Goal: Information Seeking & Learning: Learn about a topic

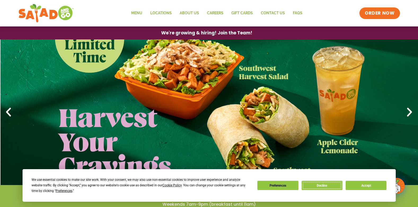
click at [329, 186] on button "Decline" at bounding box center [322, 185] width 41 height 9
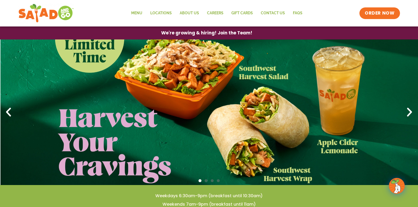
click at [407, 116] on icon "Next slide" at bounding box center [410, 113] width 12 height 12
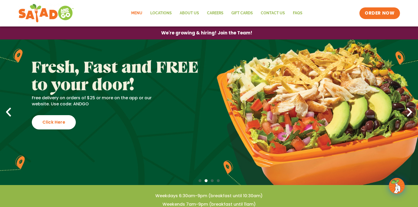
click at [138, 15] on link "Menu" at bounding box center [136, 13] width 19 height 12
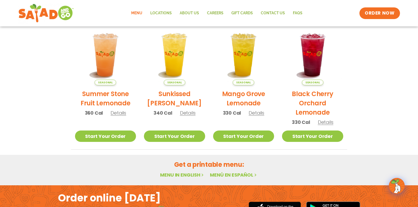
scroll to position [303, 0]
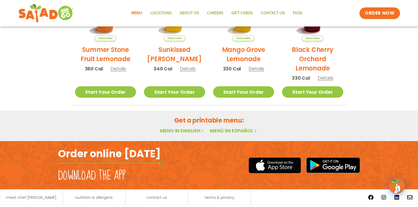
click at [192, 133] on link "Menu in English" at bounding box center [182, 130] width 45 height 7
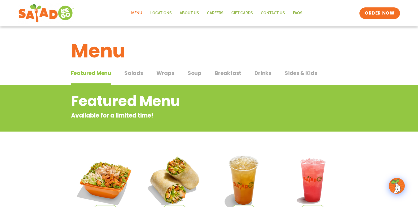
click at [135, 74] on span "Salads" at bounding box center [133, 73] width 19 height 8
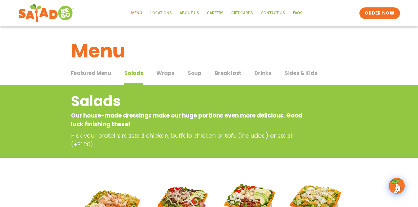
click at [167, 74] on span "Wraps" at bounding box center [165, 73] width 18 height 8
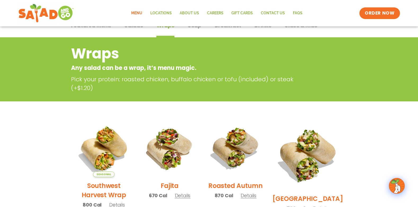
scroll to position [32, 0]
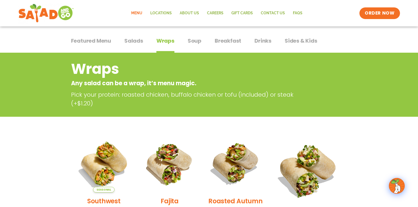
click at [195, 42] on span "Soup" at bounding box center [195, 41] width 14 height 8
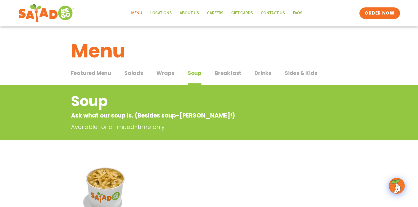
click at [230, 76] on span "Breakfast" at bounding box center [228, 73] width 27 height 8
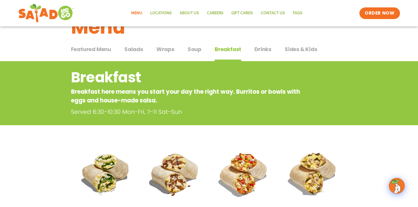
scroll to position [22, 0]
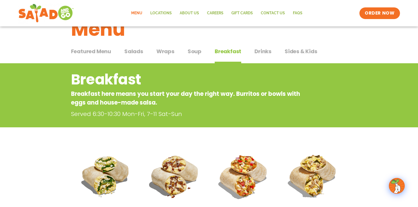
click at [296, 51] on span "Sides & Kids" at bounding box center [301, 51] width 33 height 8
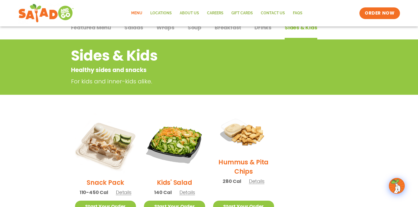
scroll to position [40, 0]
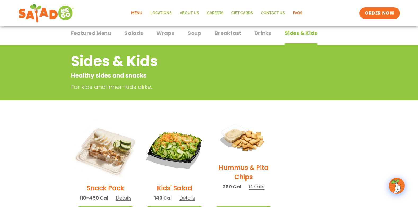
click at [296, 15] on link "FAQs" at bounding box center [297, 13] width 17 height 12
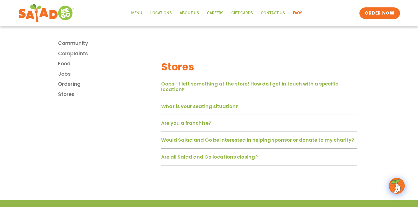
scroll to position [798, 0]
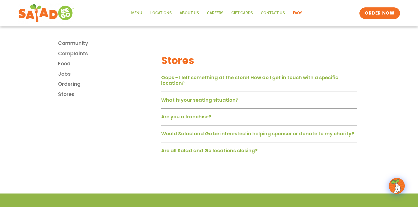
click at [203, 120] on link "Are you a franchise?" at bounding box center [186, 116] width 50 height 7
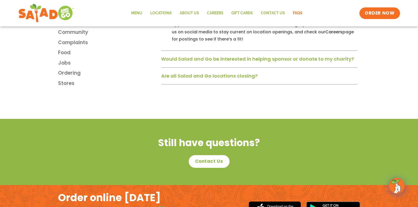
scroll to position [986, 0]
